Goal: Task Accomplishment & Management: Use online tool/utility

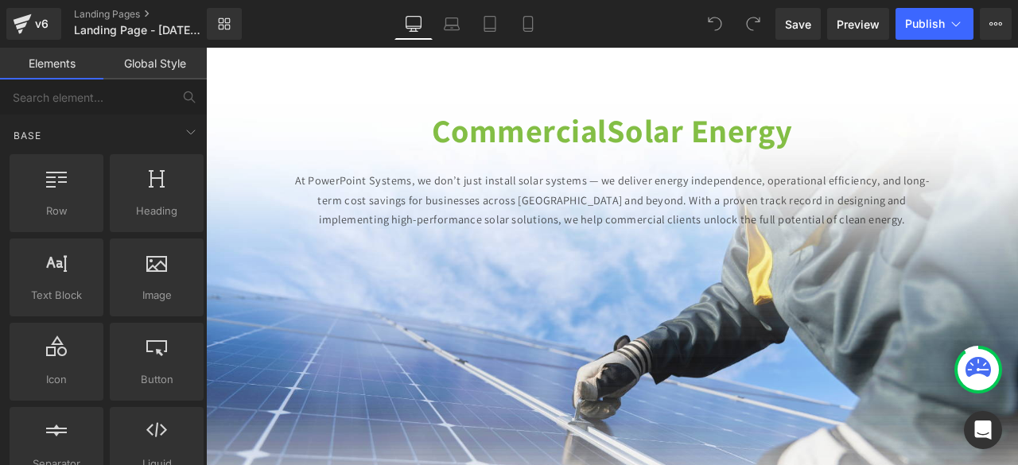
scroll to position [166, 0]
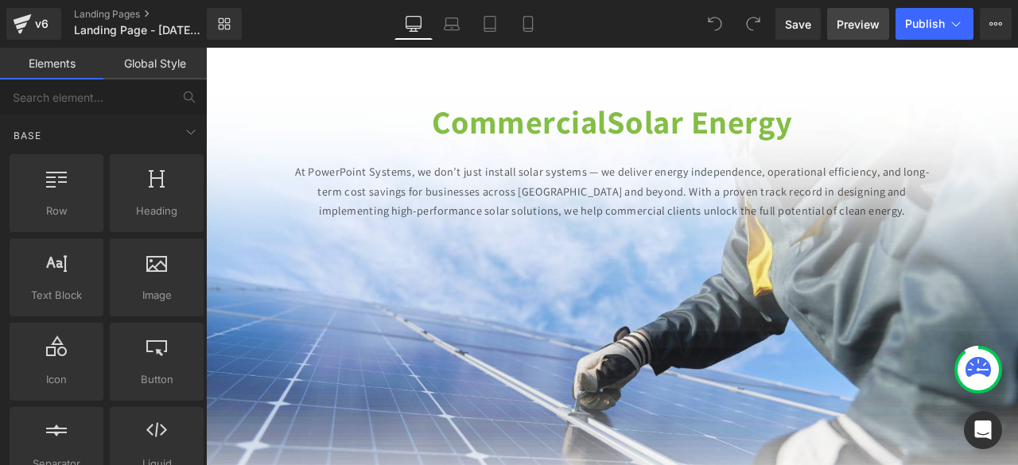
click at [867, 33] on link "Preview" at bounding box center [858, 24] width 62 height 32
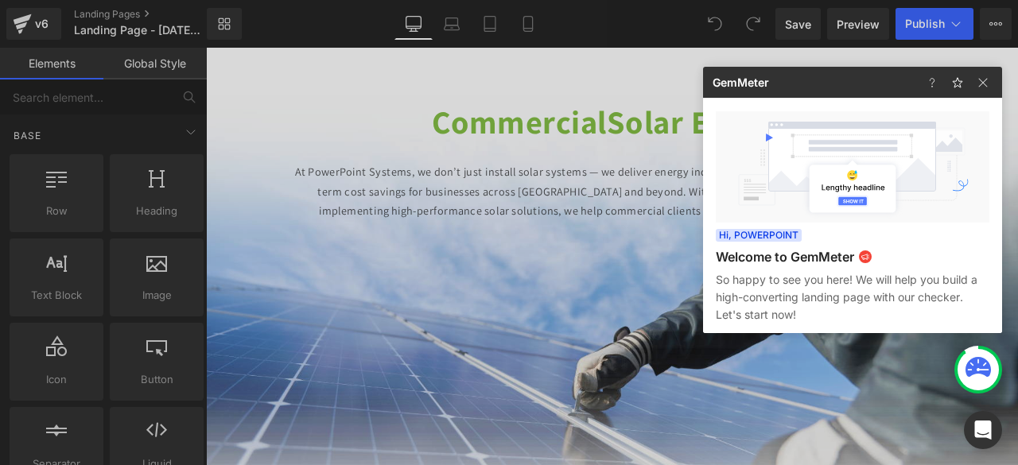
click at [465, 204] on div at bounding box center [509, 232] width 1018 height 465
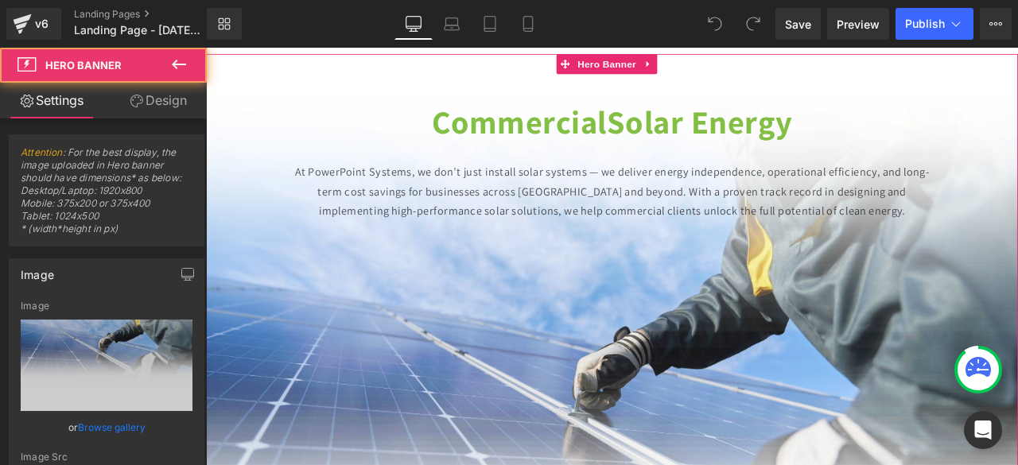
click at [360, 206] on p "At PowerPoint Systems, we don’t just install solar systems — we deliver energy …" at bounding box center [687, 218] width 757 height 71
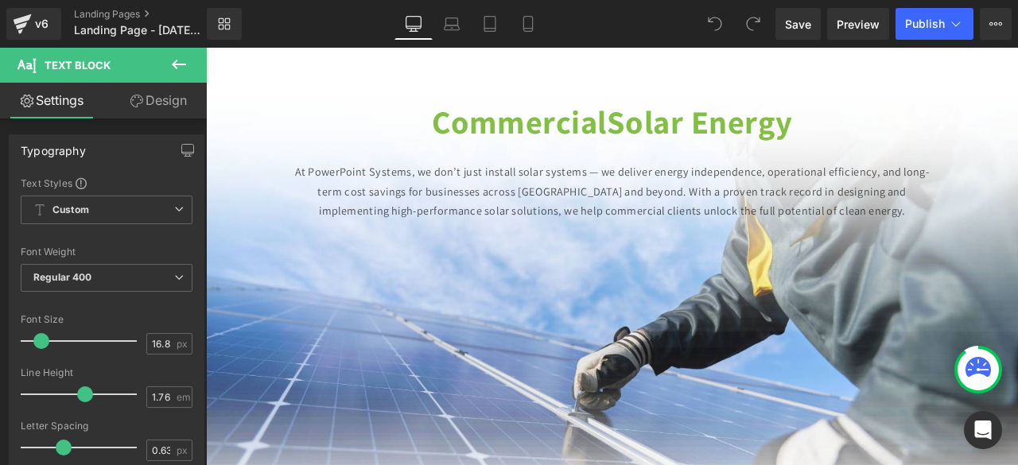
click at [165, 90] on link "Design" at bounding box center [158, 101] width 103 height 36
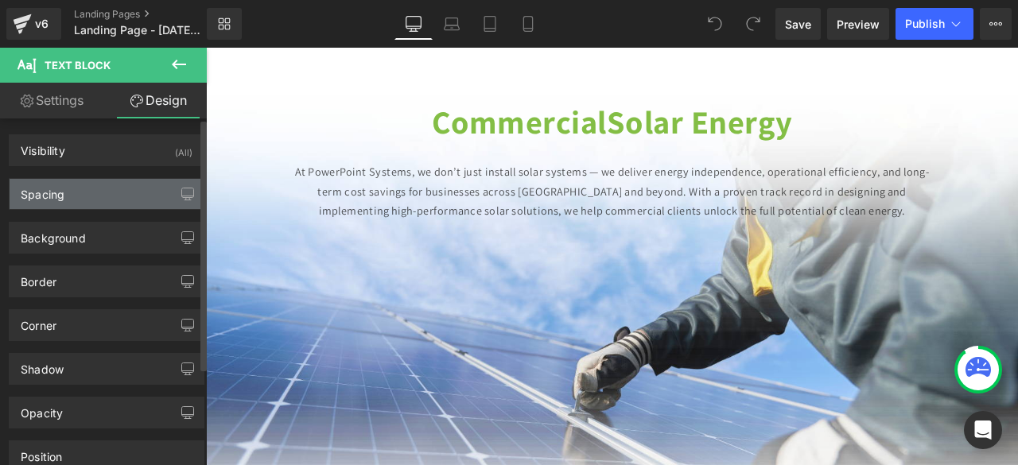
type input "29"
type input "129"
type input "0"
type input "129"
type input "0"
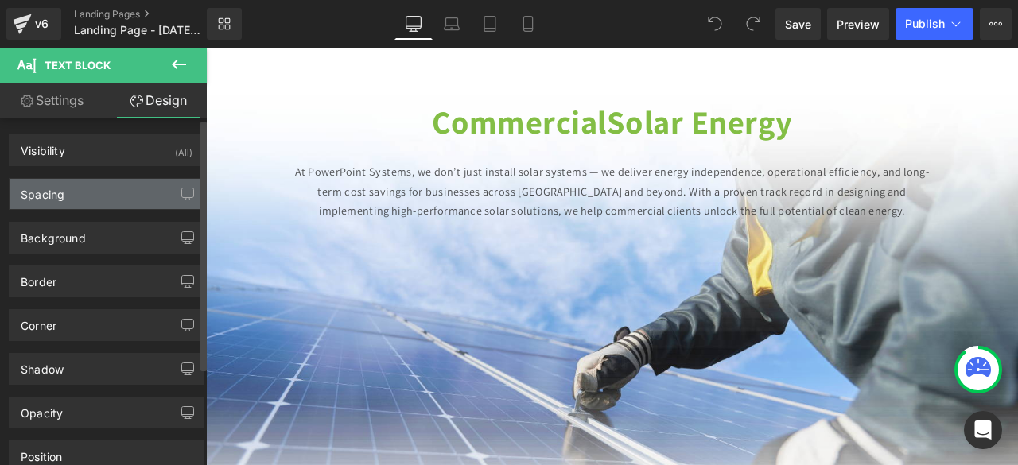
type input "0"
click at [55, 190] on div "Spacing" at bounding box center [43, 190] width 44 height 22
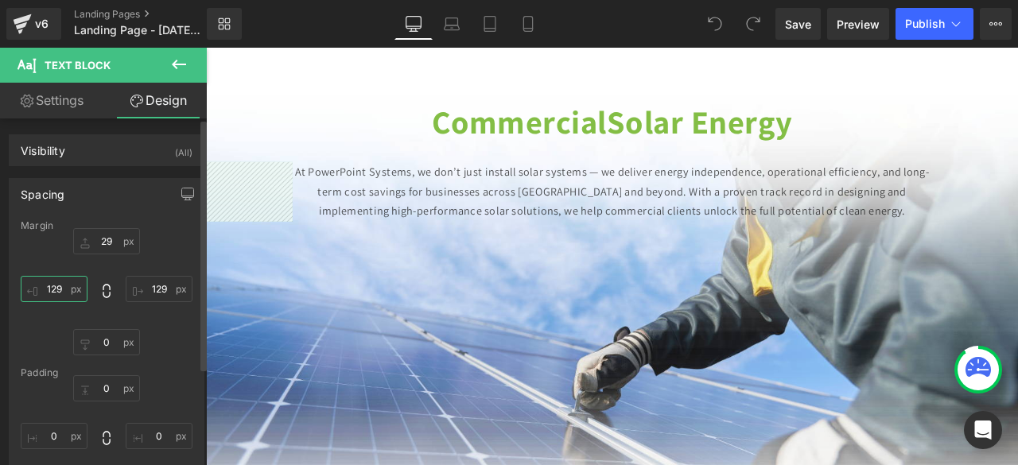
click at [56, 284] on input "129" at bounding box center [54, 289] width 67 height 26
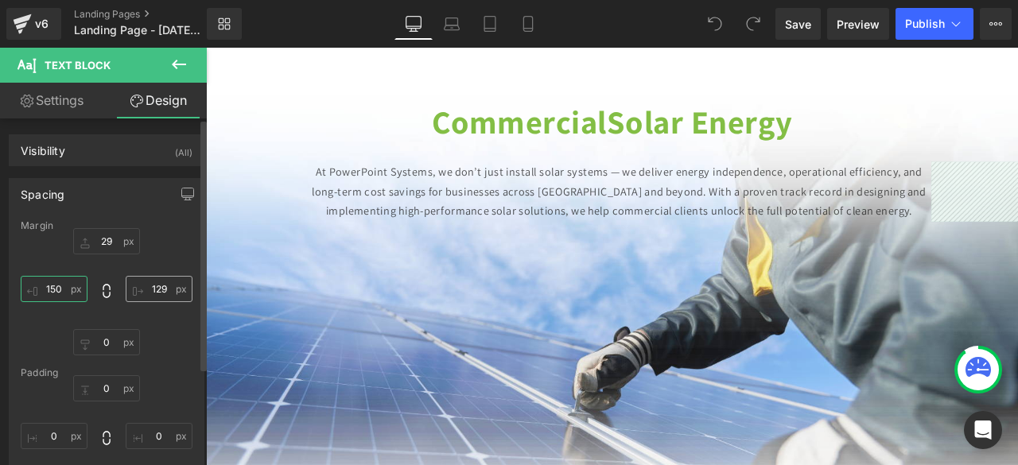
type input "150"
click at [156, 282] on input "129" at bounding box center [159, 289] width 67 height 26
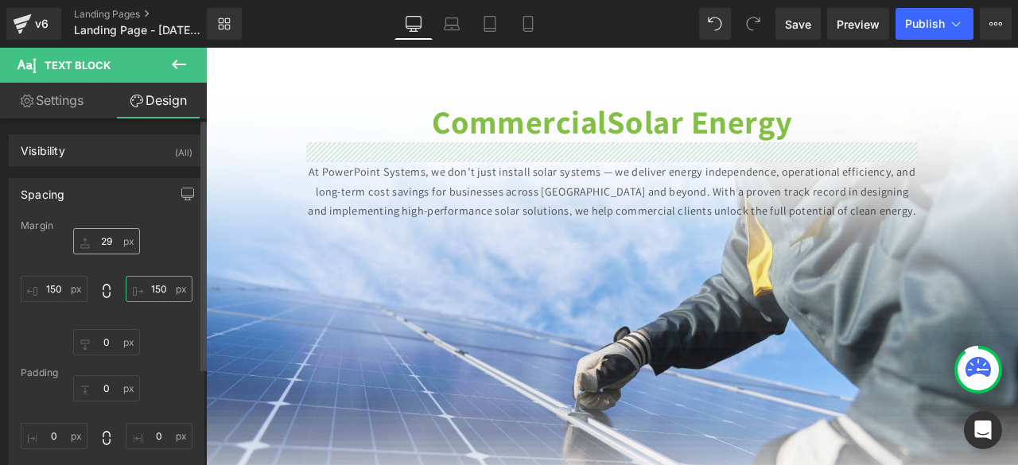
type input "150"
click at [103, 243] on input "29" at bounding box center [106, 241] width 67 height 26
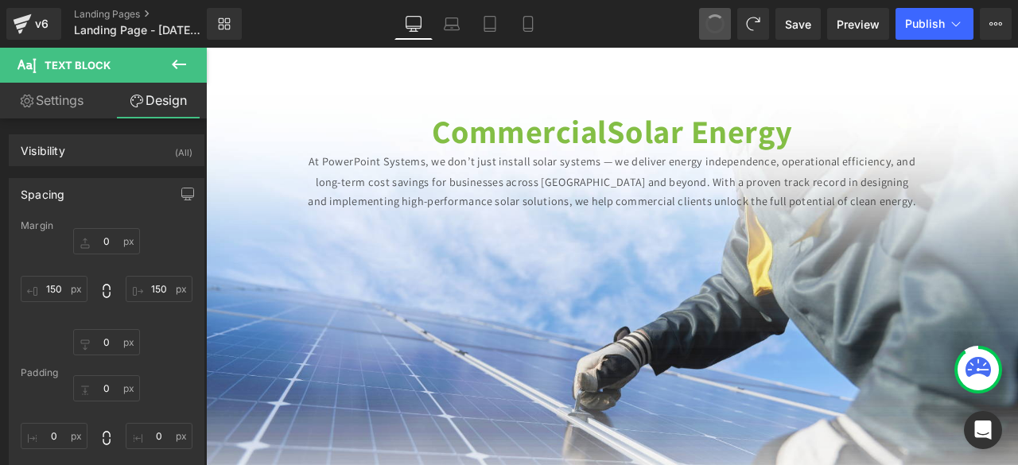
type input "29"
type input "150"
type input "0"
type input "150"
type input "0"
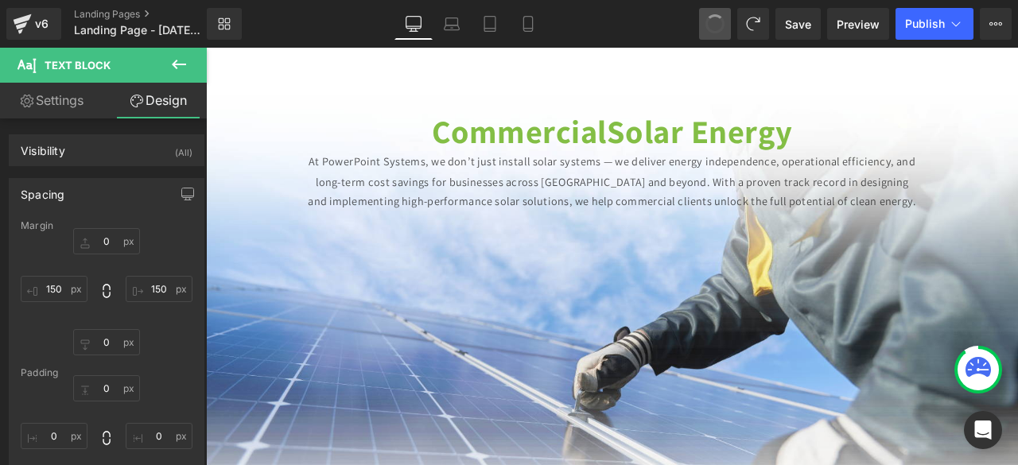
type input "0"
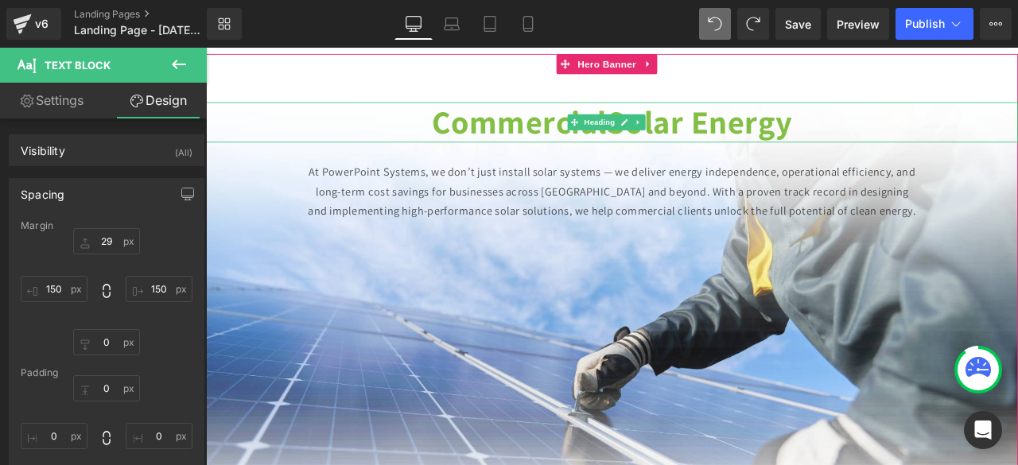
click at [580, 127] on strong "Commercial" at bounding box center [577, 135] width 208 height 50
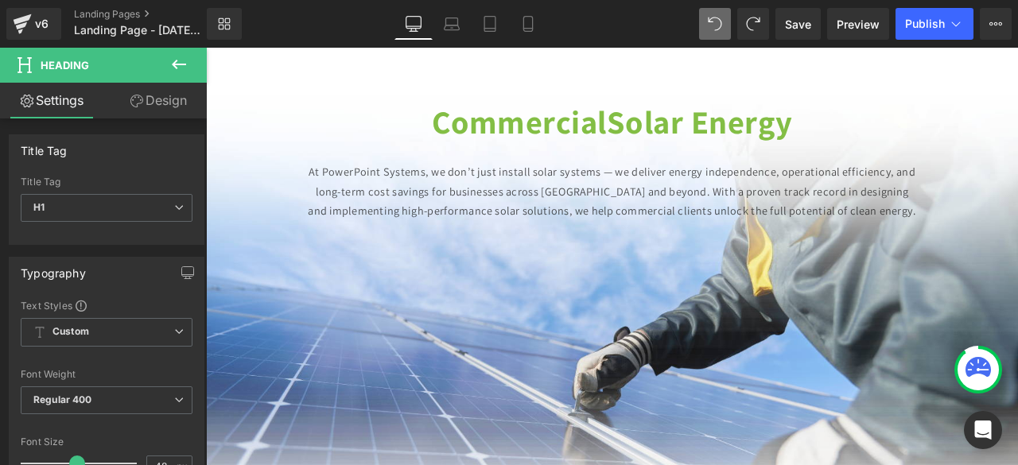
click at [161, 114] on link "Design" at bounding box center [158, 101] width 103 height 36
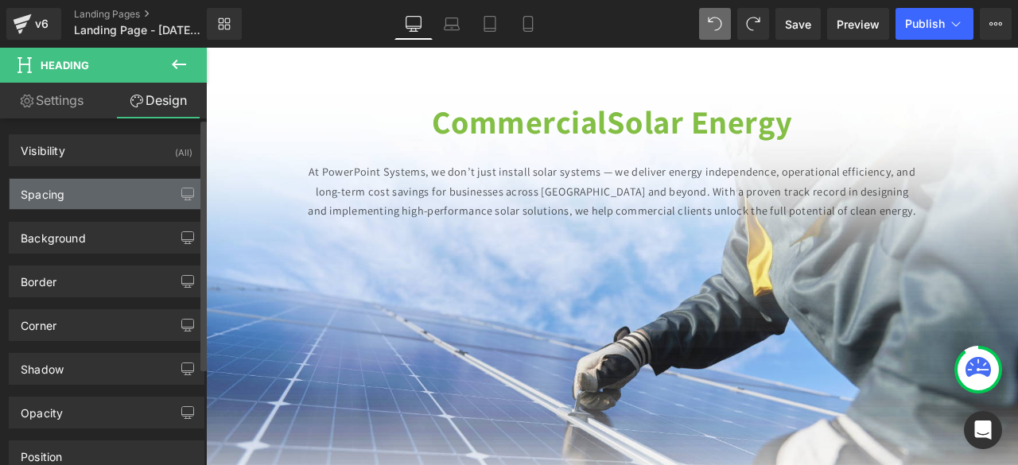
click at [53, 189] on div "Spacing" at bounding box center [43, 190] width 44 height 22
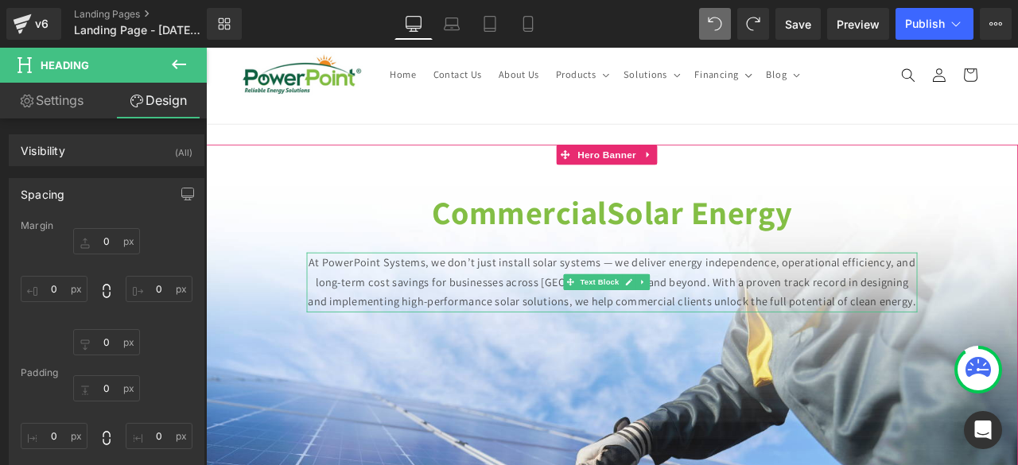
scroll to position [56, 0]
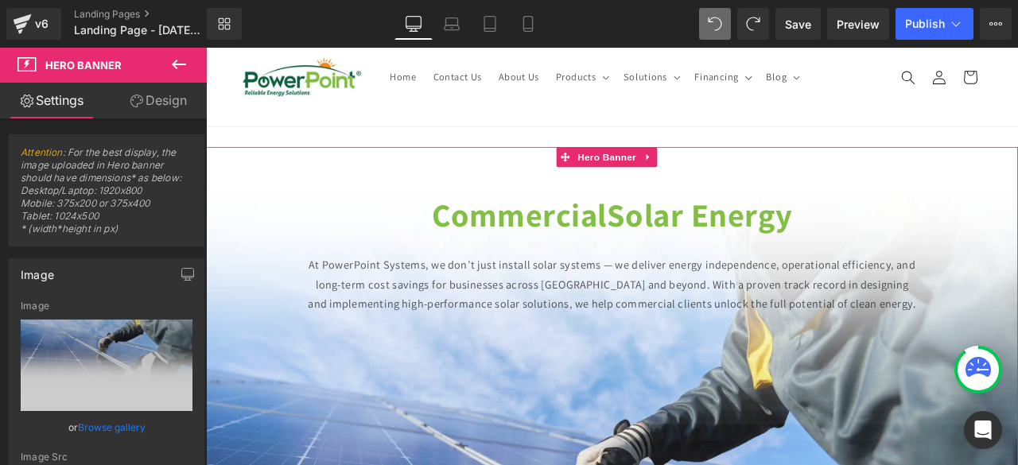
click at [183, 98] on link "Design" at bounding box center [158, 101] width 103 height 36
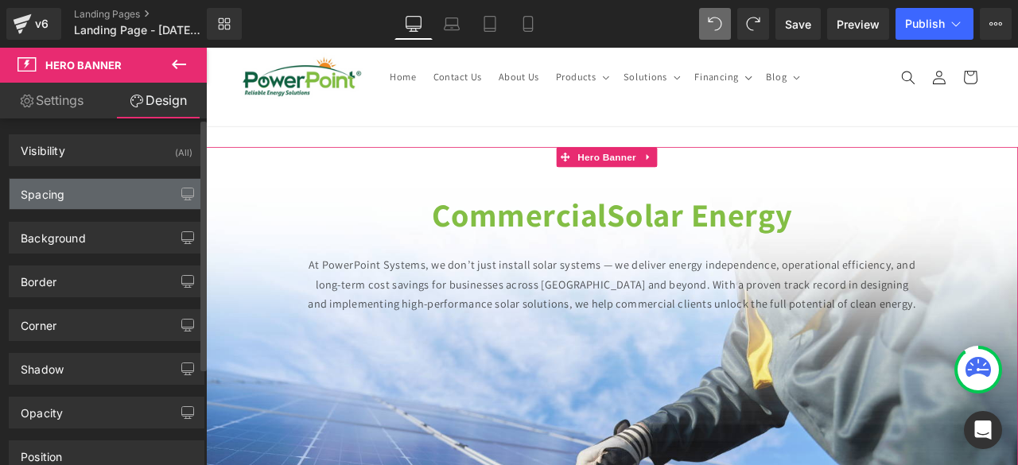
type input "30"
type input "0"
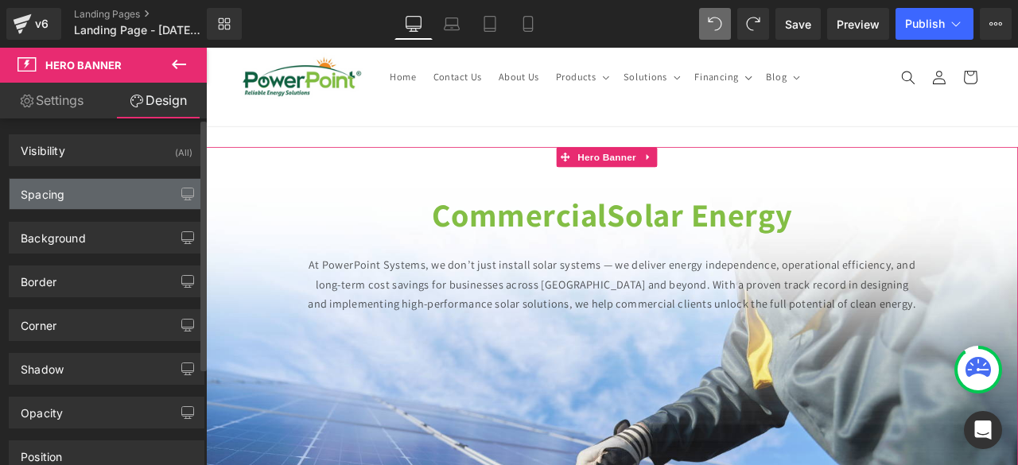
type input "0"
click at [41, 201] on div "Spacing" at bounding box center [107, 194] width 194 height 30
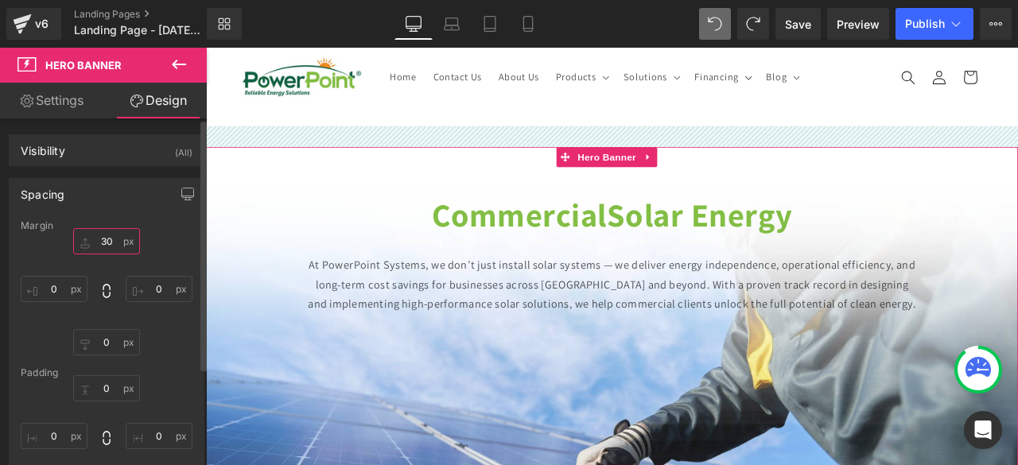
click at [102, 236] on input "30" at bounding box center [106, 241] width 67 height 26
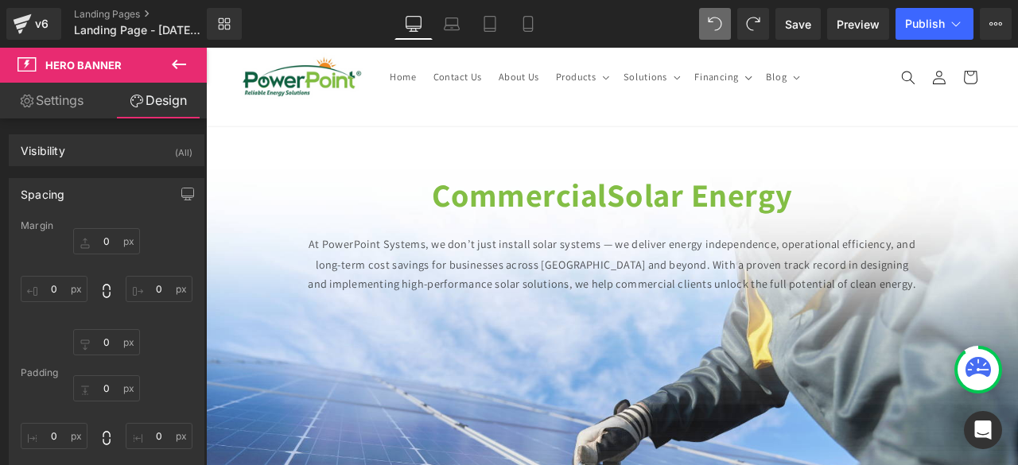
click at [952, 6] on div "Library Desktop Desktop Laptop Tablet Mobile Save Preview Publish Scheduled Vie…" at bounding box center [612, 24] width 811 height 48
click at [813, 25] on link "Save" at bounding box center [798, 24] width 45 height 32
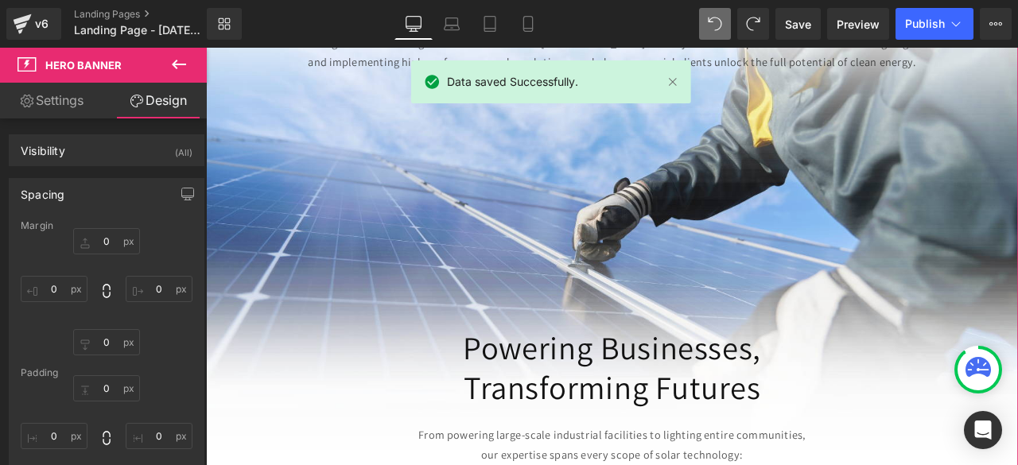
scroll to position [322, 0]
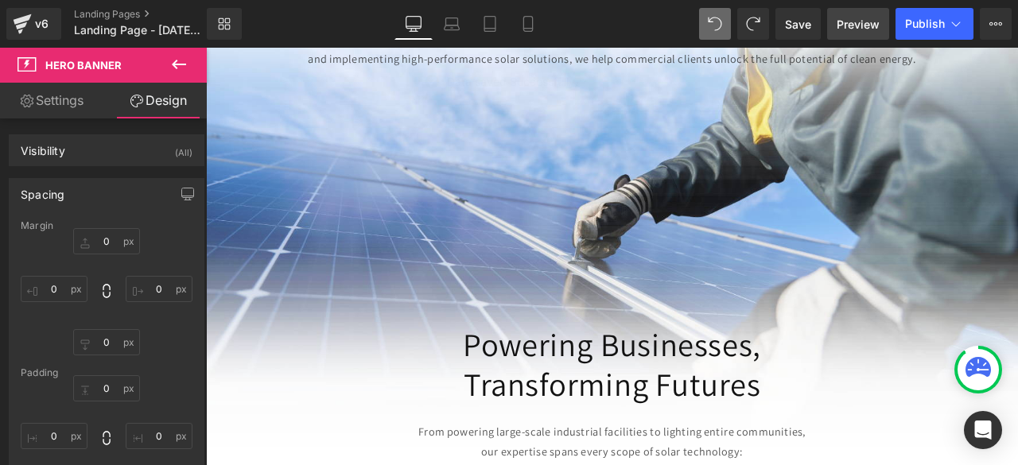
click at [854, 18] on span "Preview" at bounding box center [858, 24] width 43 height 17
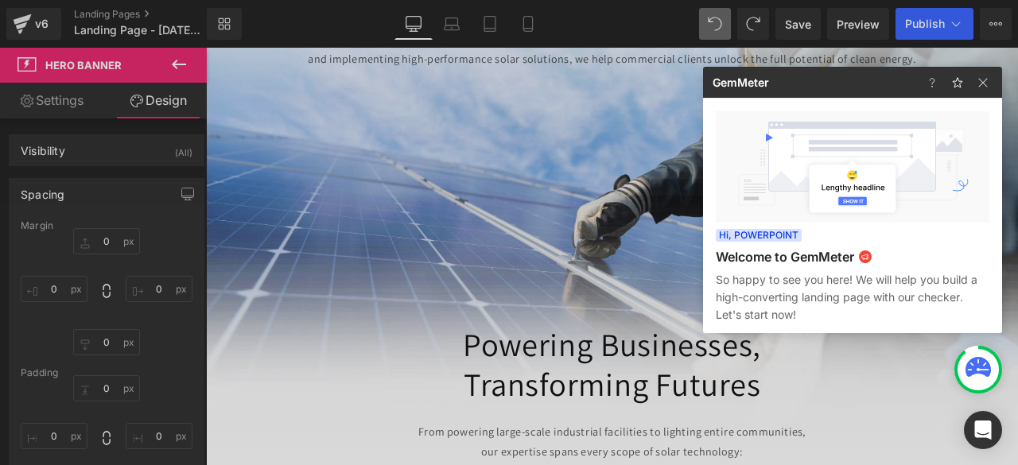
click at [893, 458] on div at bounding box center [509, 232] width 1018 height 465
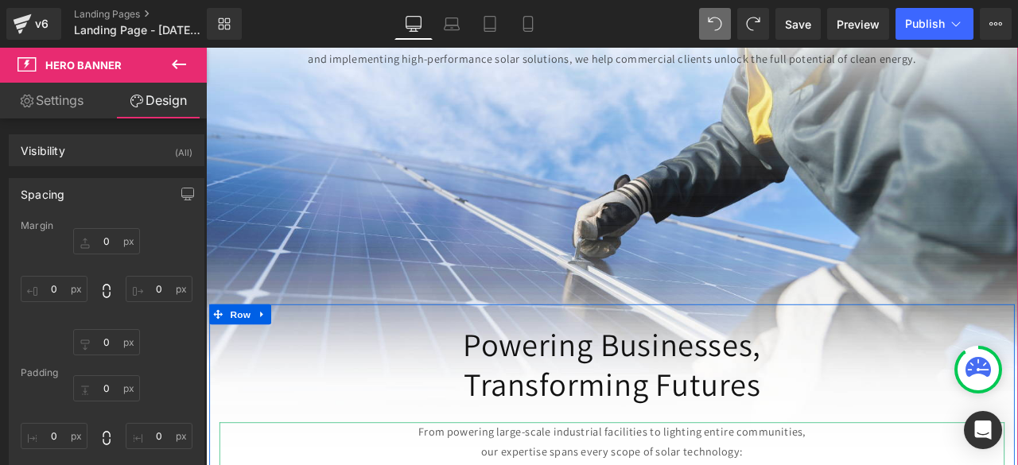
scroll to position [0, 0]
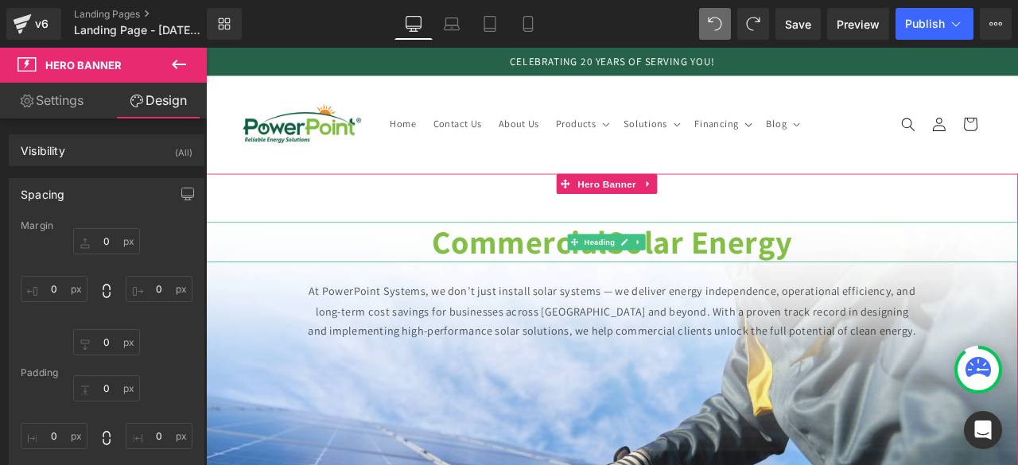
click at [807, 267] on strong "Solar Energy" at bounding box center [791, 277] width 220 height 50
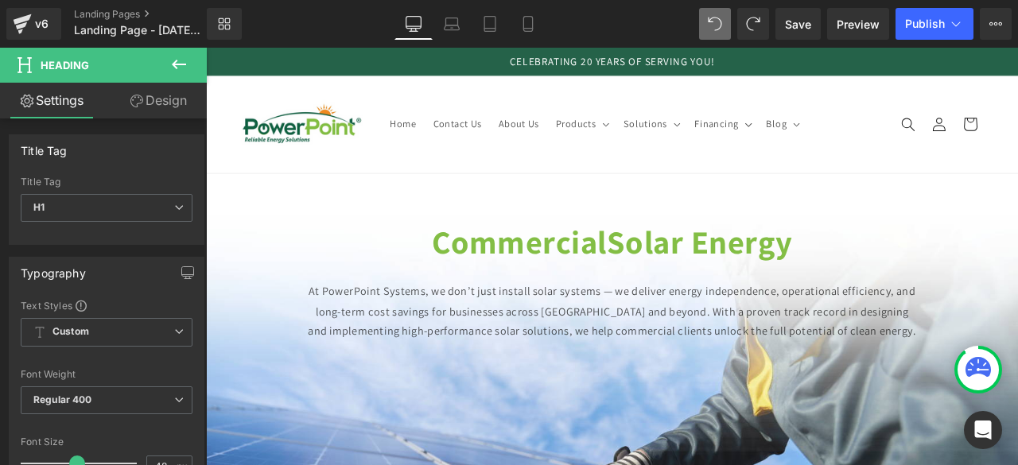
click at [173, 103] on link "Design" at bounding box center [158, 101] width 103 height 36
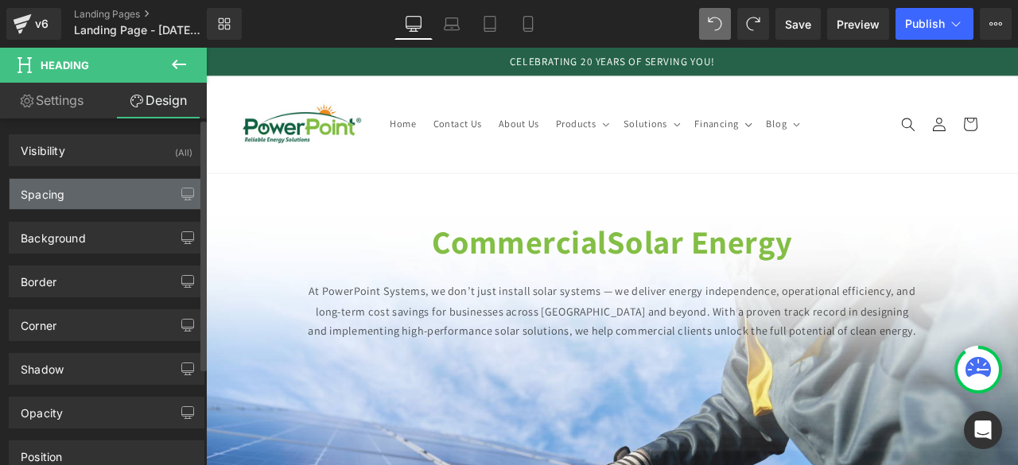
type input "0"
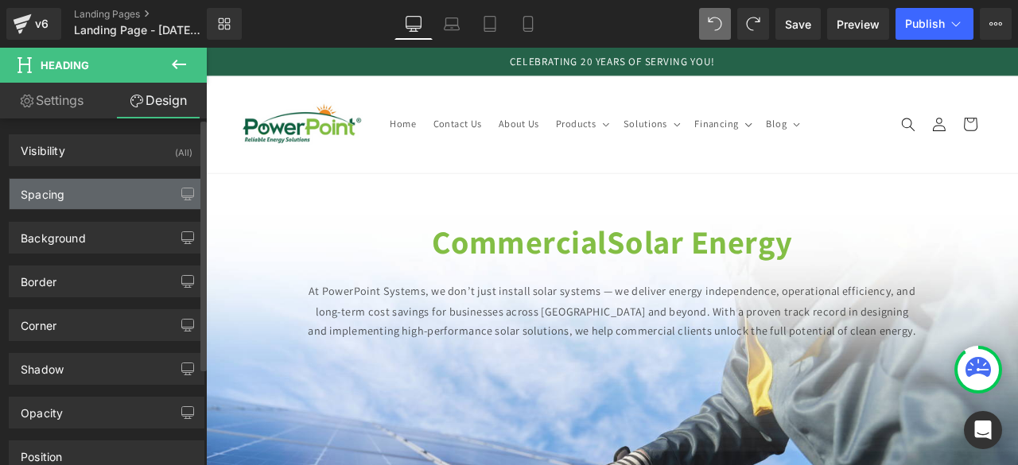
type input "0"
click at [86, 195] on div "Spacing" at bounding box center [107, 194] width 194 height 30
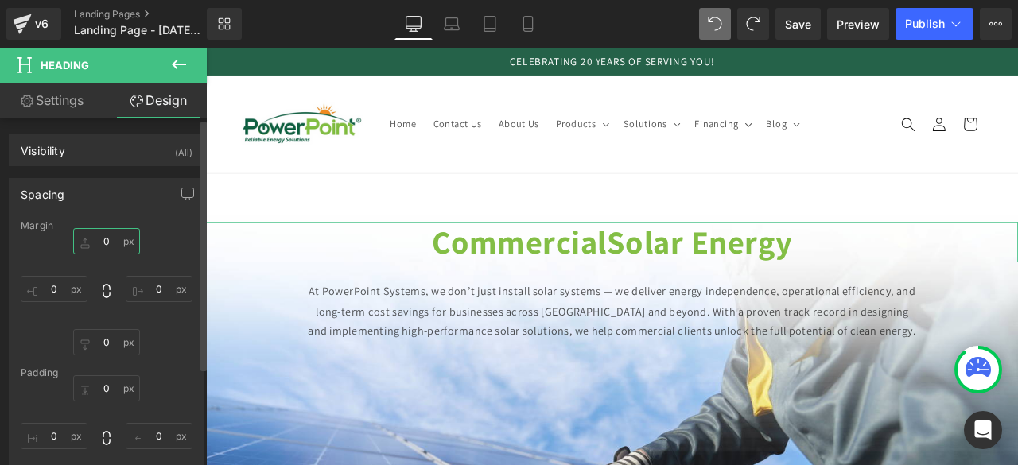
click at [101, 245] on input "0" at bounding box center [106, 241] width 67 height 26
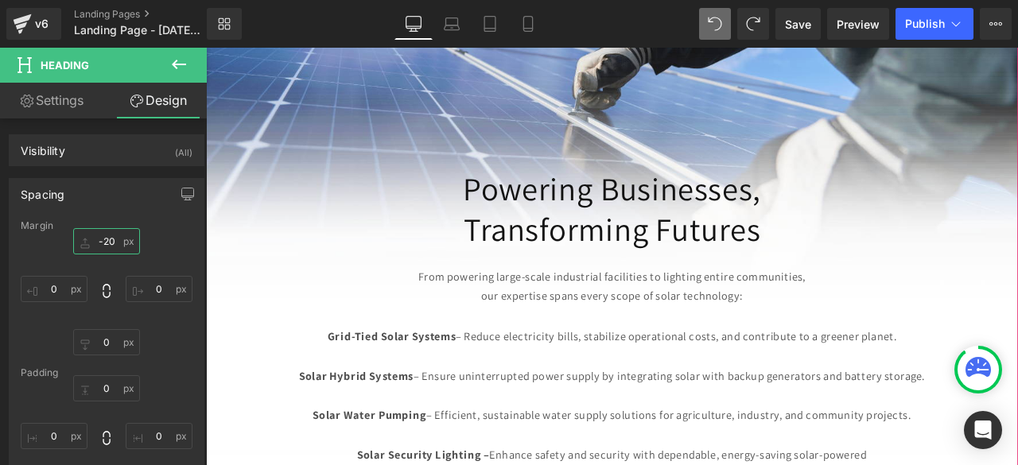
scroll to position [501, 0]
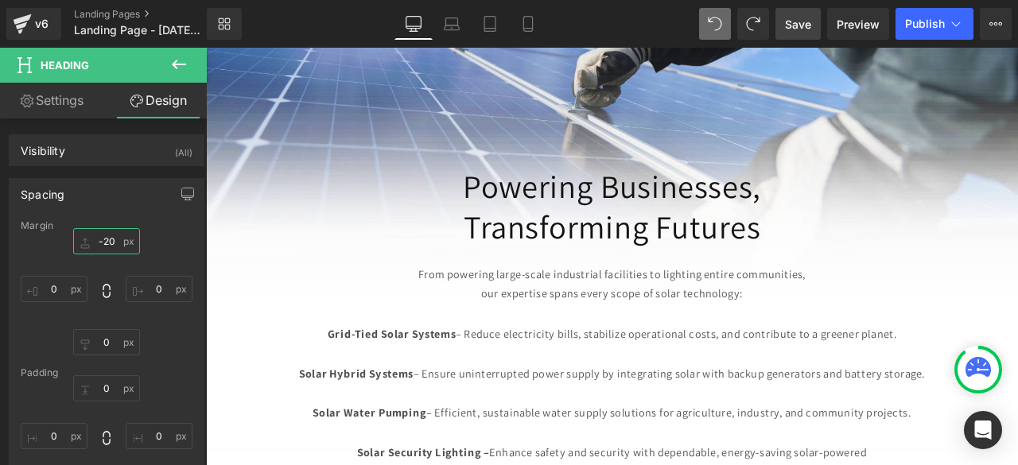
type input "-20"
click at [799, 31] on span "Save" at bounding box center [798, 24] width 26 height 17
click at [851, 23] on span "Preview" at bounding box center [858, 24] width 43 height 17
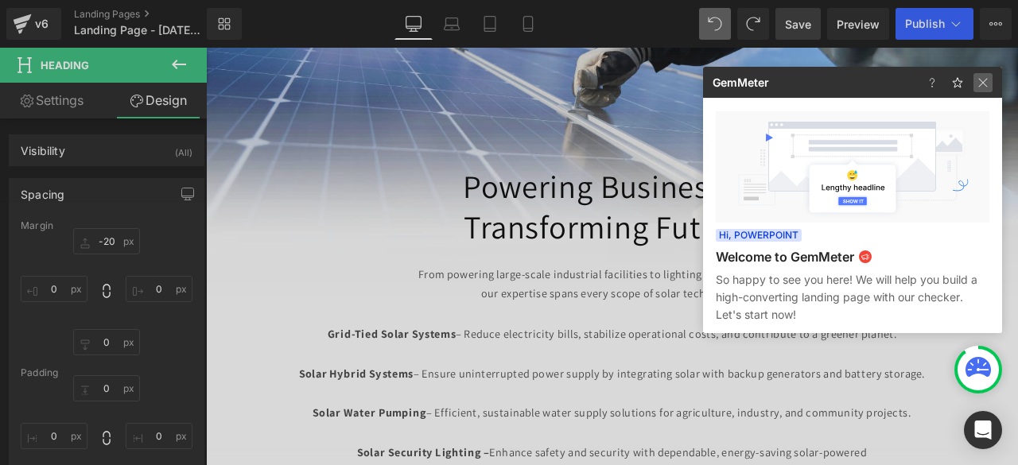
click at [983, 80] on img at bounding box center [983, 82] width 19 height 19
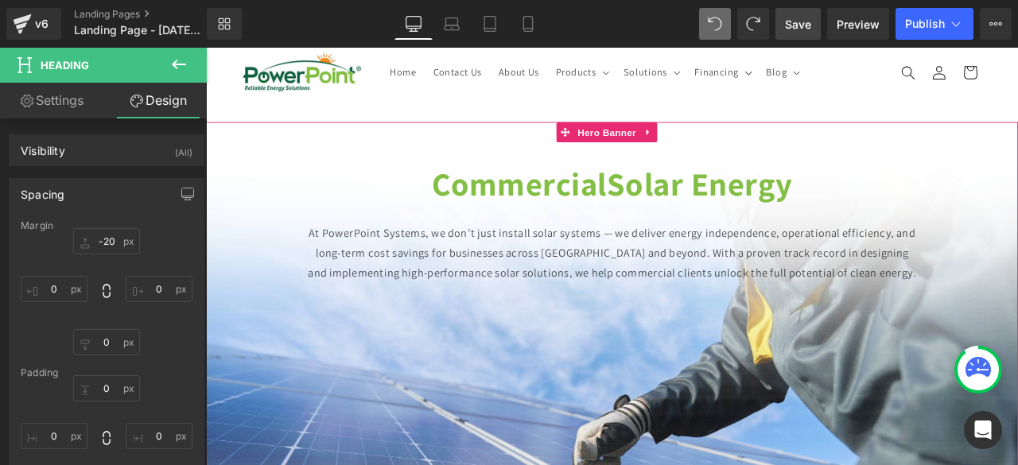
scroll to position [0, 0]
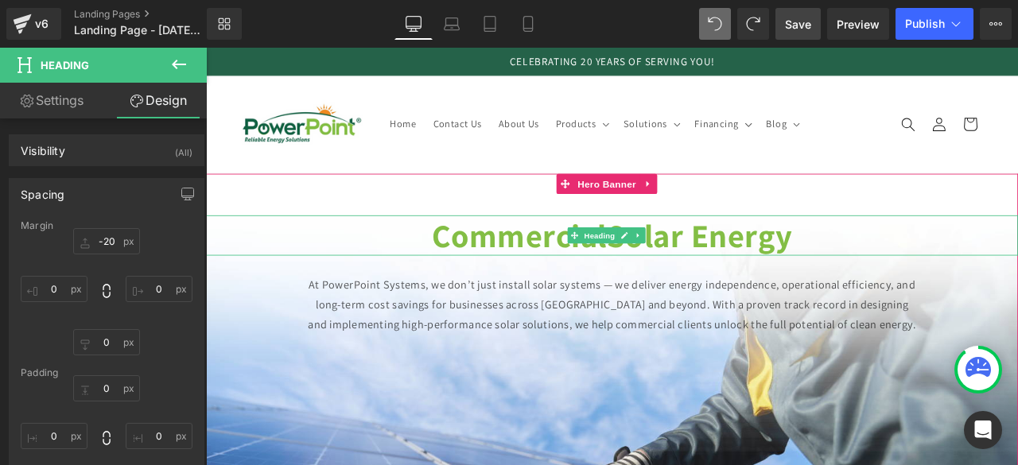
click at [742, 247] on strong "Solar Energy" at bounding box center [791, 269] width 220 height 50
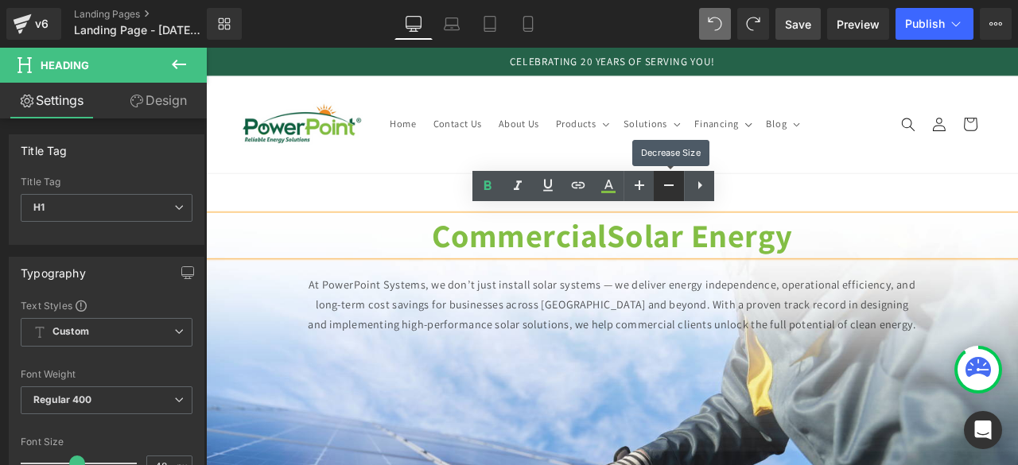
click at [673, 190] on icon at bounding box center [668, 185] width 19 height 19
type input "44"
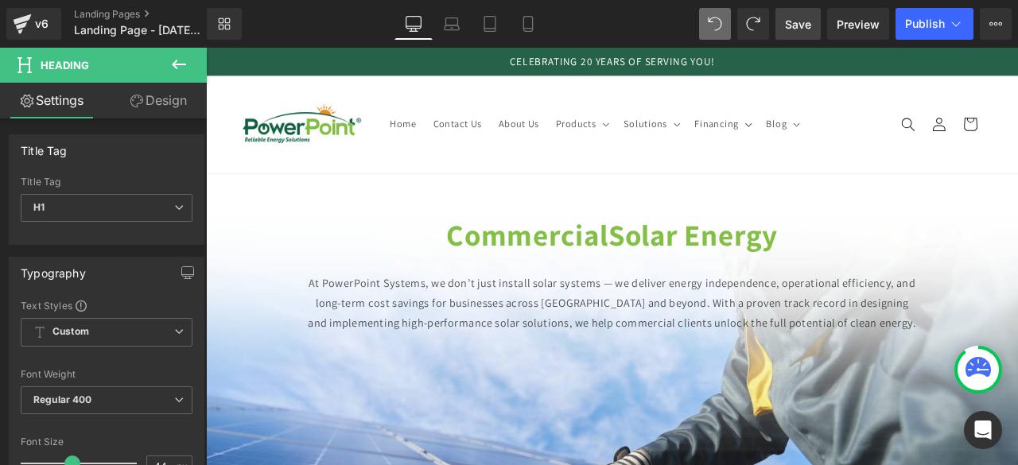
click at [798, 25] on span "Save" at bounding box center [798, 24] width 26 height 17
click at [842, 23] on span "Preview" at bounding box center [858, 24] width 43 height 17
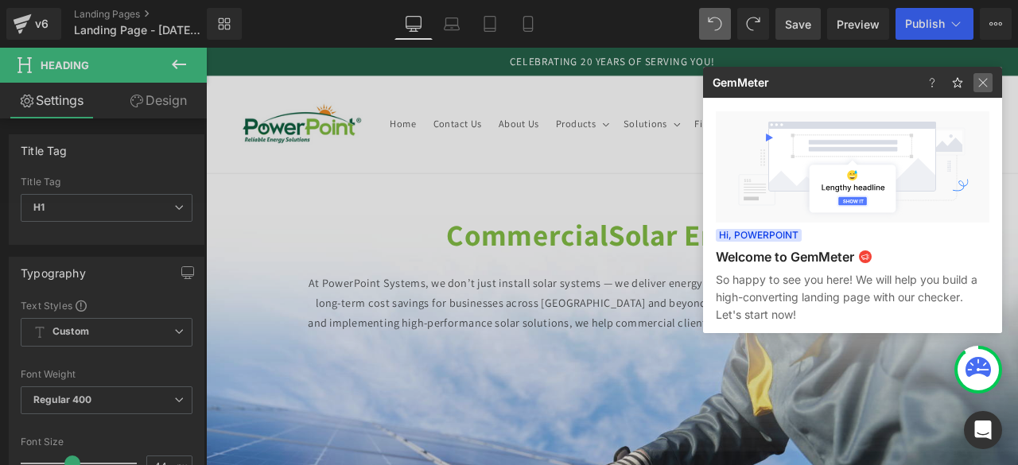
click at [982, 80] on img at bounding box center [983, 82] width 19 height 19
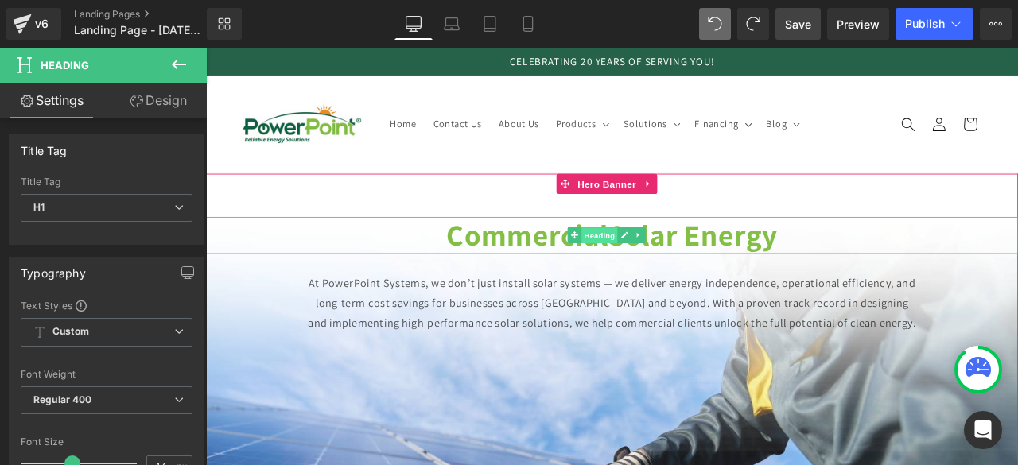
click at [678, 268] on span "Heading" at bounding box center [672, 270] width 43 height 19
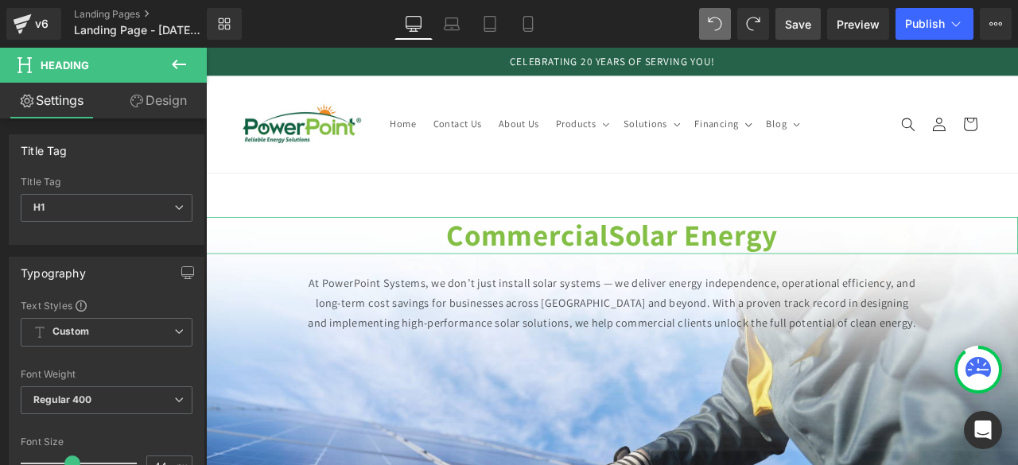
click at [162, 99] on link "Design" at bounding box center [158, 101] width 103 height 36
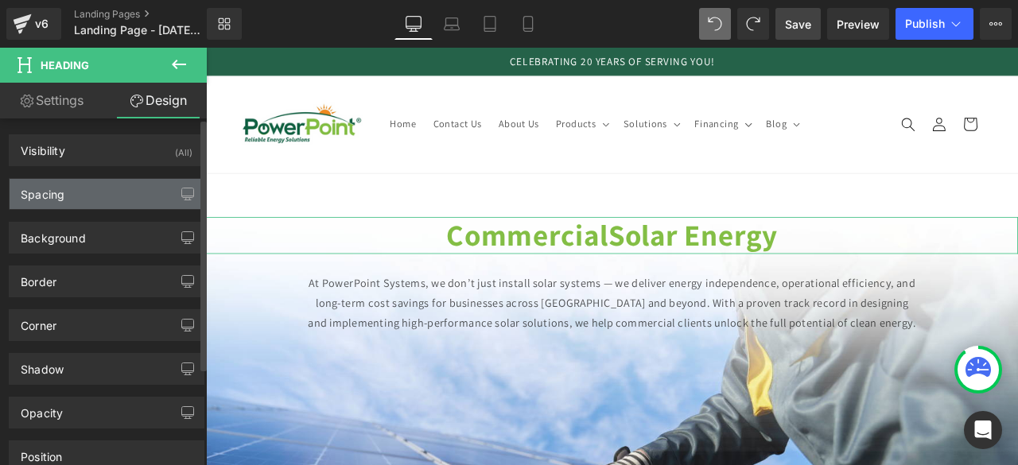
type input "-20"
type input "0"
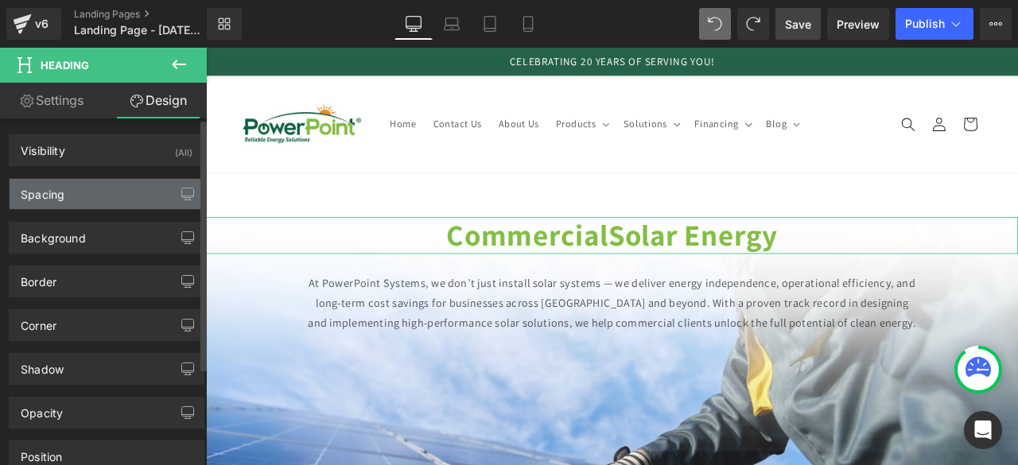
type input "0"
click at [43, 198] on div "Spacing" at bounding box center [43, 190] width 44 height 22
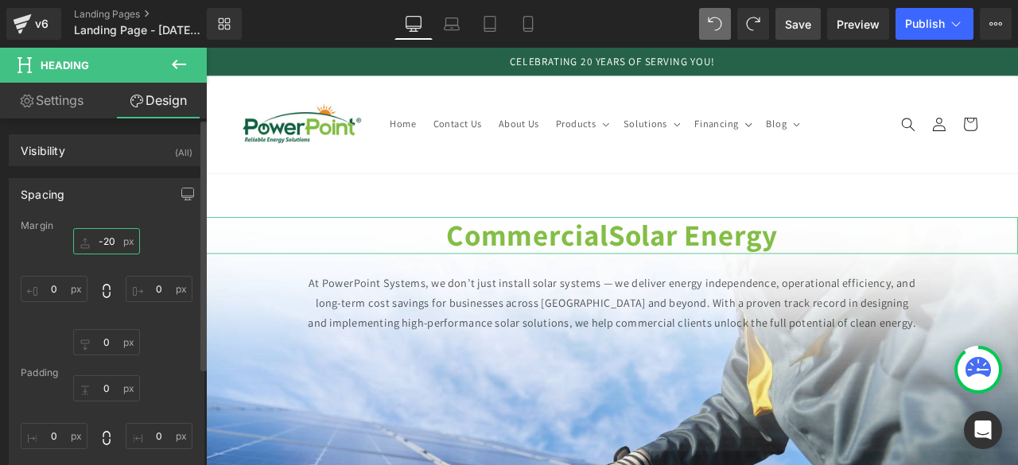
click at [103, 231] on input "-20" at bounding box center [106, 241] width 67 height 26
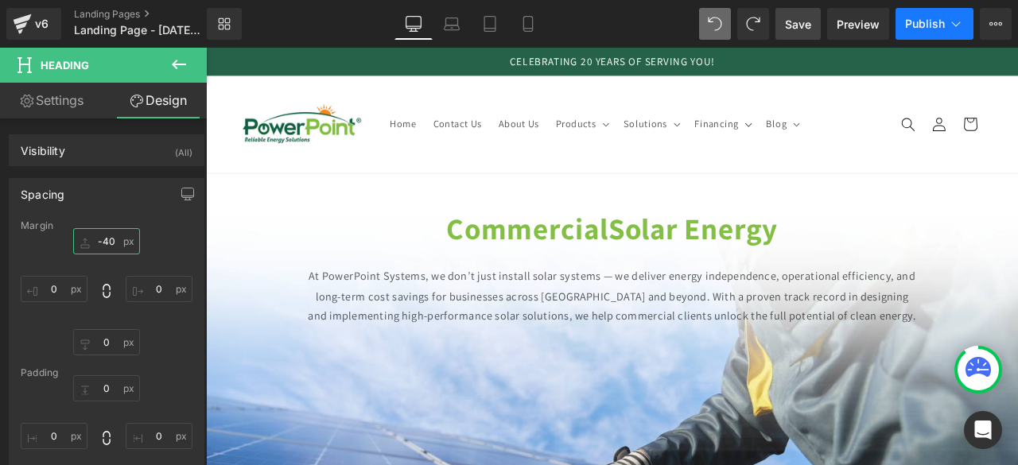
type input "-40"
click at [939, 18] on span "Publish" at bounding box center [925, 24] width 40 height 13
click at [815, 23] on link "Save" at bounding box center [798, 24] width 45 height 32
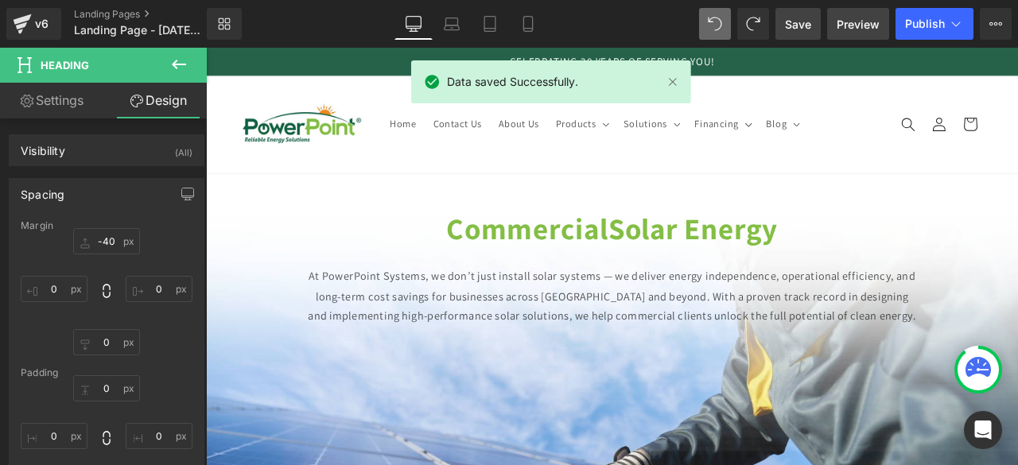
click at [858, 26] on span "Preview" at bounding box center [858, 24] width 43 height 17
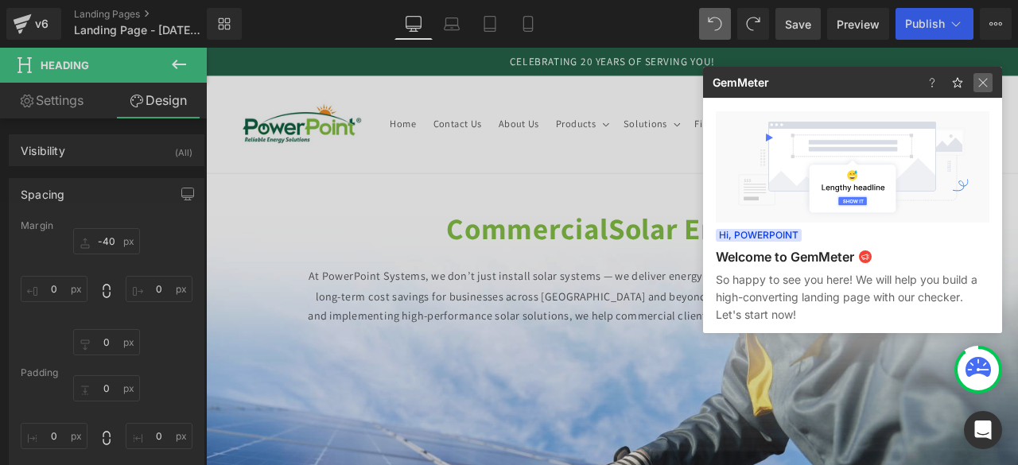
click at [980, 76] on img at bounding box center [983, 82] width 19 height 19
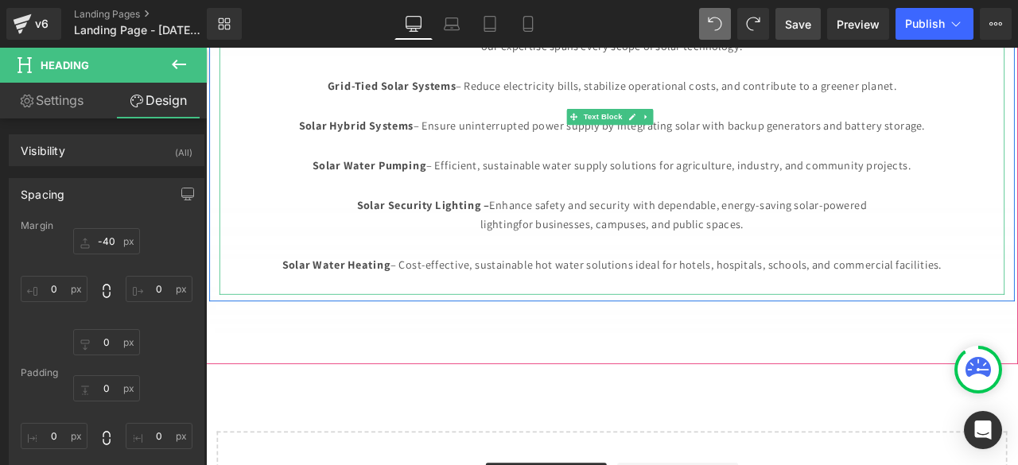
scroll to position [914, 0]
